Goal: Transaction & Acquisition: Book appointment/travel/reservation

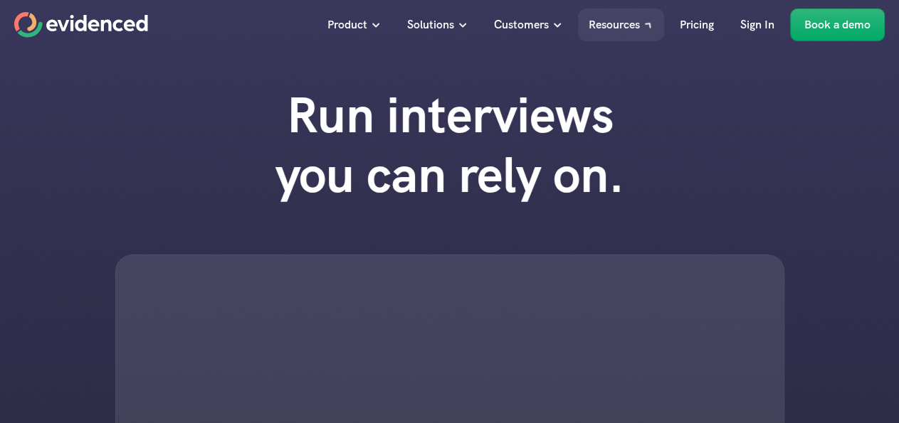
click at [386, 95] on h1 "Run interviews you can rely on." at bounding box center [450, 145] width 406 height 120
click at [826, 31] on p "Book a demo" at bounding box center [837, 25] width 66 height 19
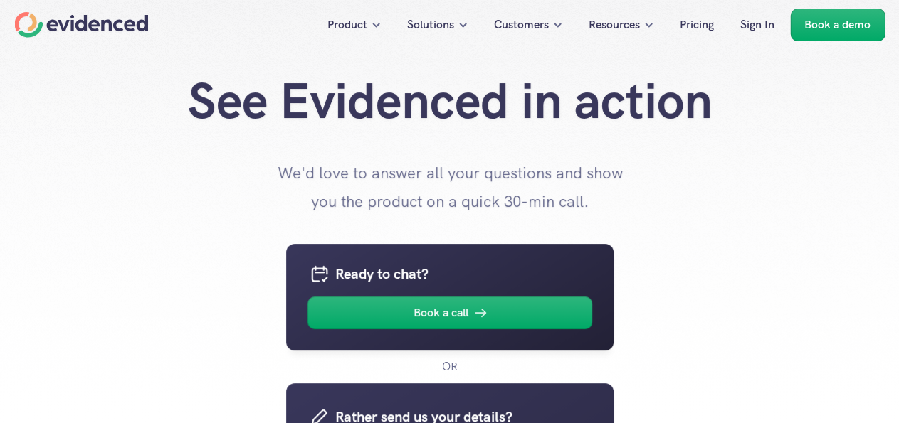
drag, startPoint x: 898, startPoint y: 29, endPoint x: 909, endPoint y: 76, distance: 48.2
click at [798, 185] on div "See Evidenced in action We'd love to answer all your questions and show you the…" at bounding box center [449, 143] width 899 height 144
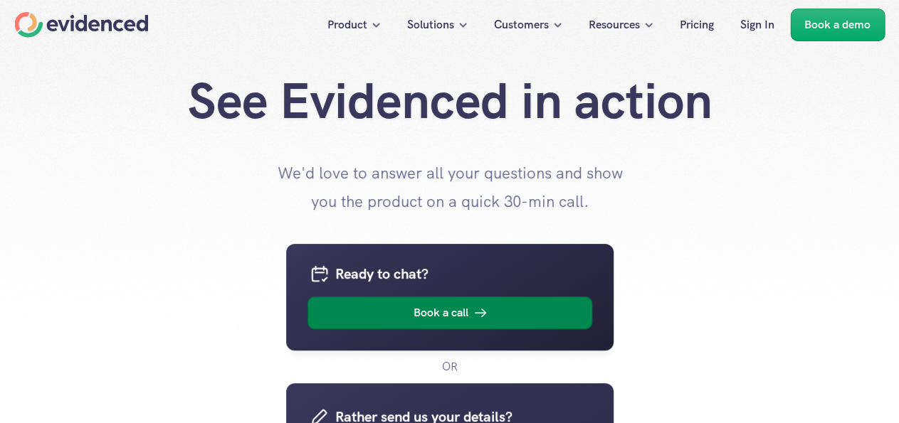
click at [476, 316] on icon at bounding box center [480, 313] width 17 height 17
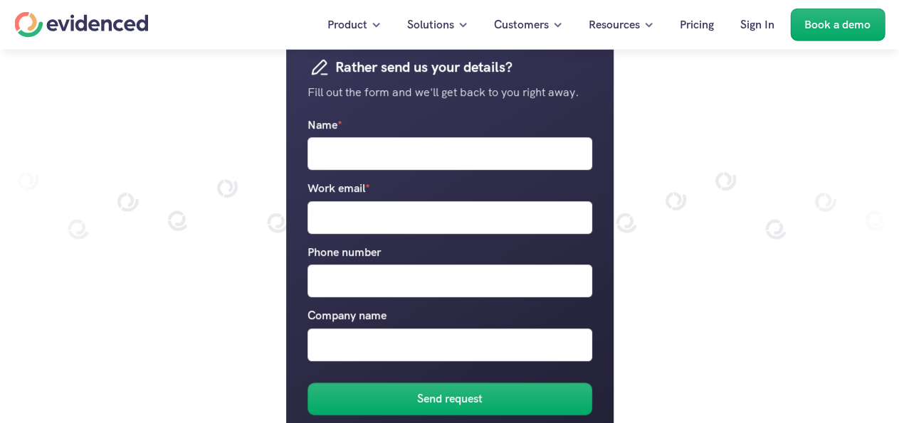
scroll to position [346, 0]
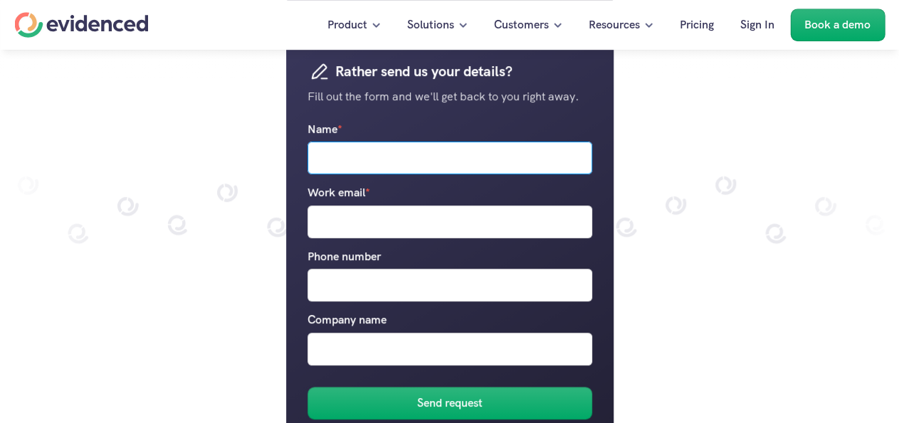
click at [389, 150] on input "Name *" at bounding box center [449, 158] width 285 height 33
type input "evil.com.in"
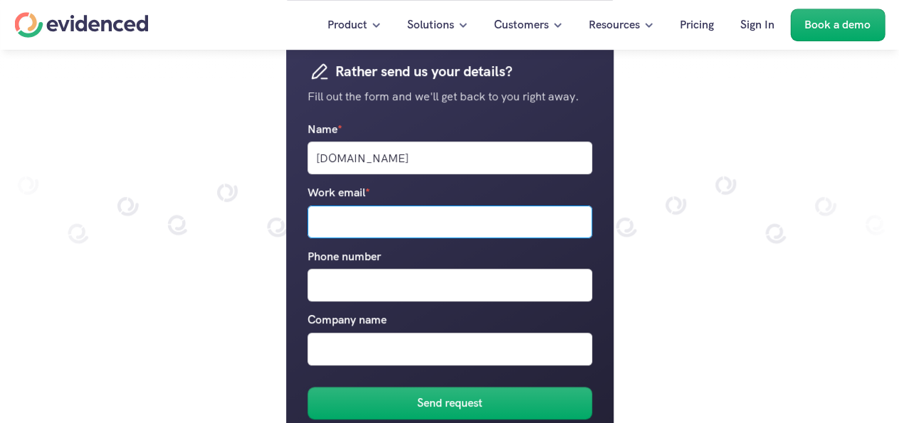
click at [365, 231] on input "Work email *" at bounding box center [449, 222] width 285 height 33
type input "hassan@tricklesoft.com"
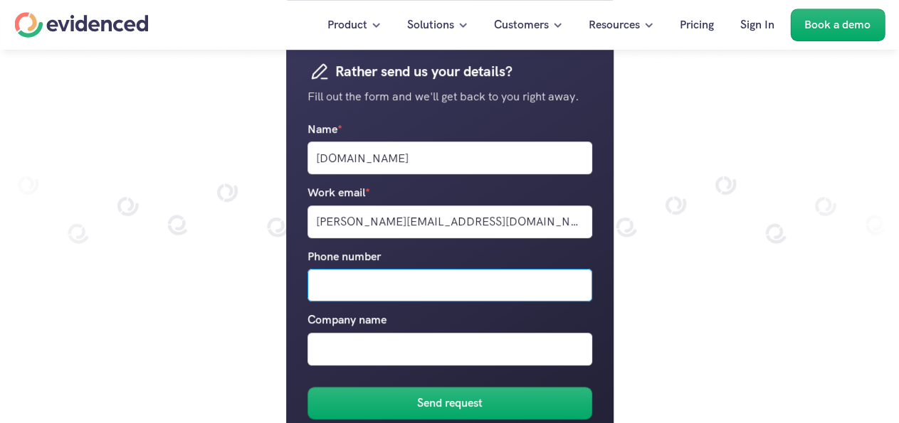
click at [362, 295] on input "Phone number" at bounding box center [449, 285] width 285 height 33
type input "+1207396369"
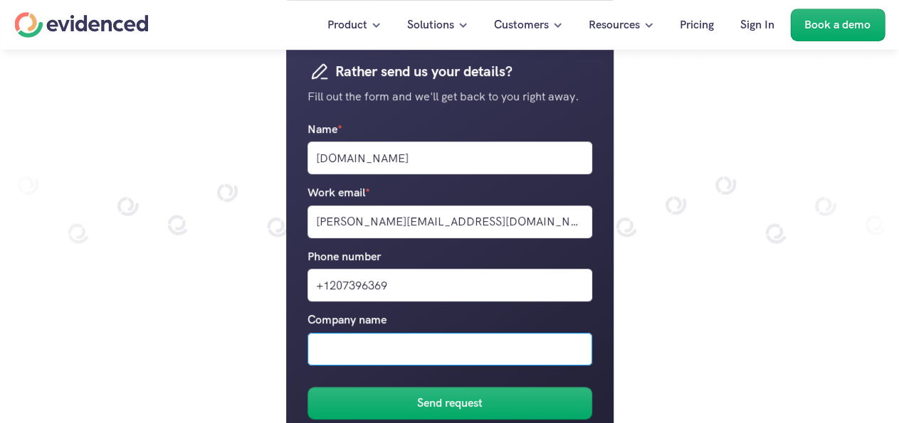
click at [371, 347] on input "Company name" at bounding box center [449, 349] width 285 height 33
type input "Spicy"
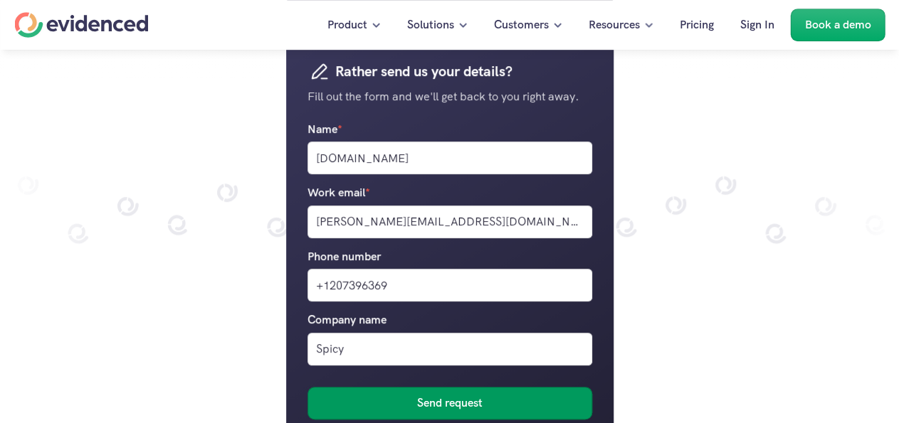
click at [420, 406] on h6 "Send request" at bounding box center [449, 403] width 65 height 19
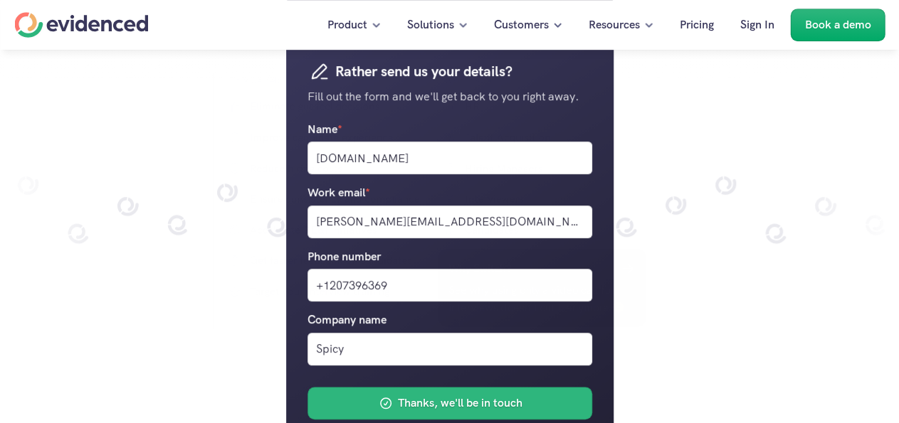
click at [740, 295] on div "Ready to chat? Book a call OR Rather send us your details? Fill out the form an…" at bounding box center [449, 180] width 899 height 621
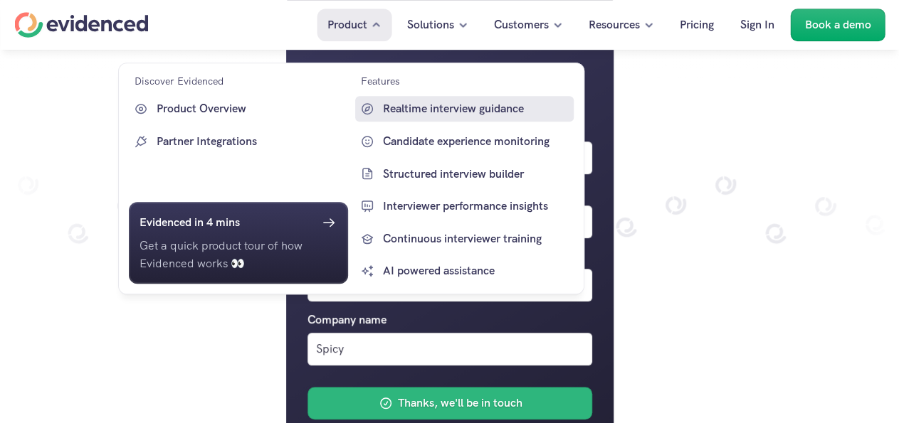
click at [428, 112] on p "Realtime interview guidance" at bounding box center [477, 109] width 188 height 19
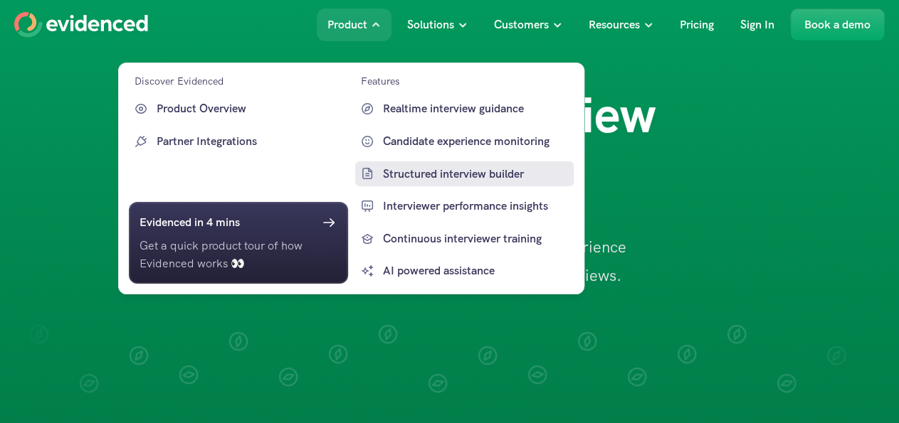
click at [416, 170] on p "Structured interview builder" at bounding box center [477, 173] width 188 height 19
